Goal: Navigation & Orientation: Find specific page/section

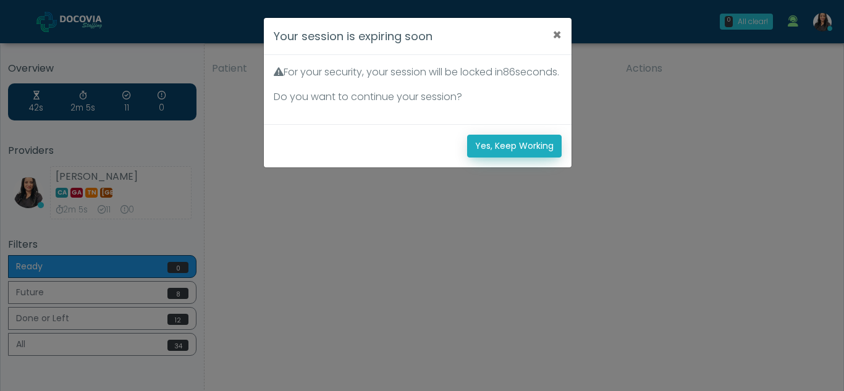
click at [490, 158] on button "Yes, Keep Working" at bounding box center [514, 146] width 95 height 23
